Goal: Information Seeking & Learning: Learn about a topic

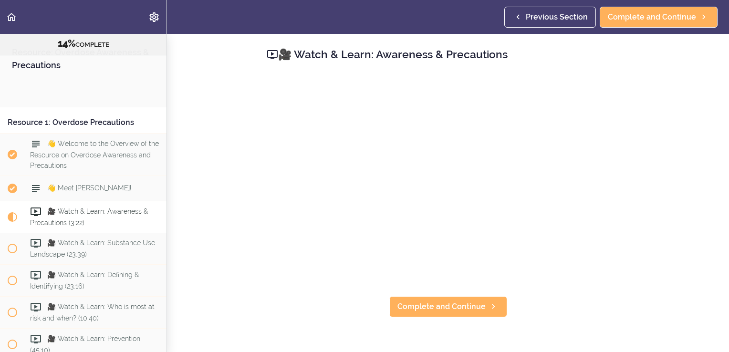
scroll to position [113, 0]
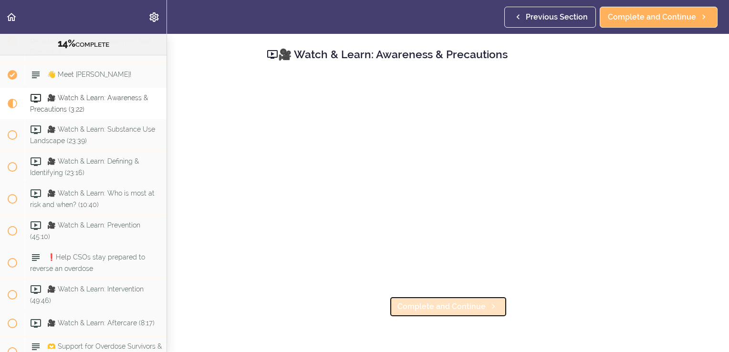
click at [411, 309] on span "Complete and Continue" at bounding box center [441, 306] width 88 height 11
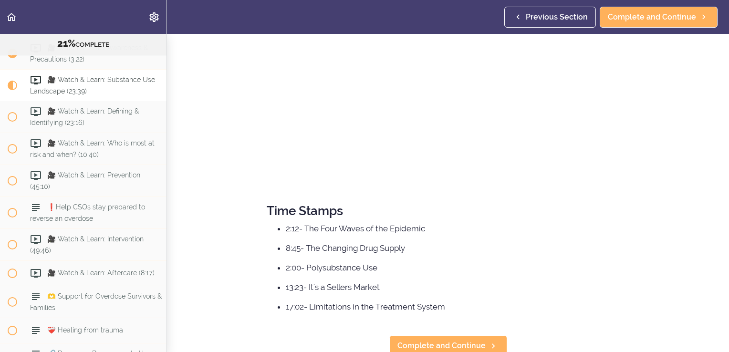
scroll to position [88, 0]
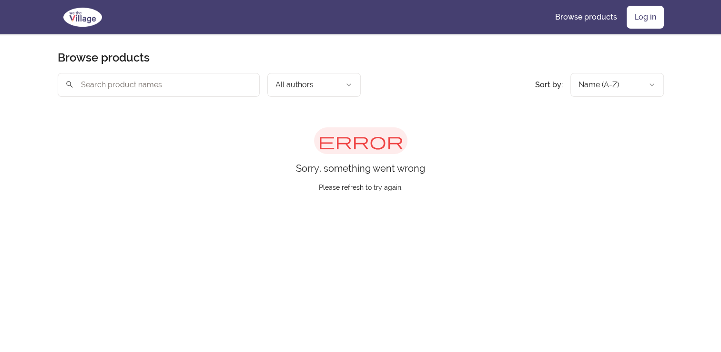
click at [645, 29] on nav "Browse products Log in" at bounding box center [360, 17] width 691 height 34
click at [645, 23] on link "Log in" at bounding box center [645, 17] width 37 height 23
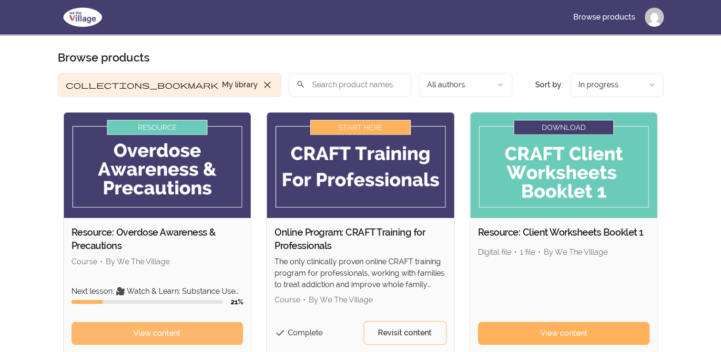
click at [175, 332] on span "View content" at bounding box center [157, 333] width 47 height 11
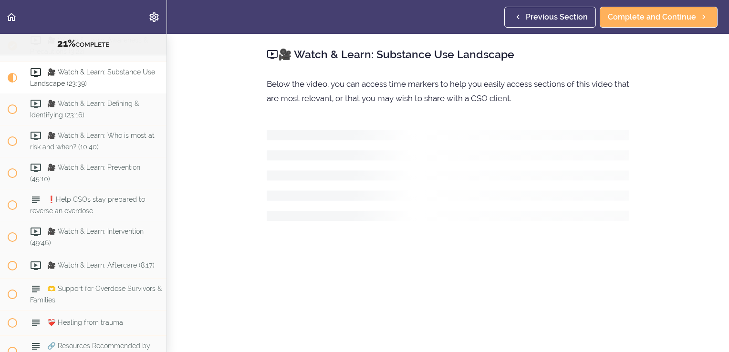
scroll to position [175, 0]
